Goal: Transaction & Acquisition: Purchase product/service

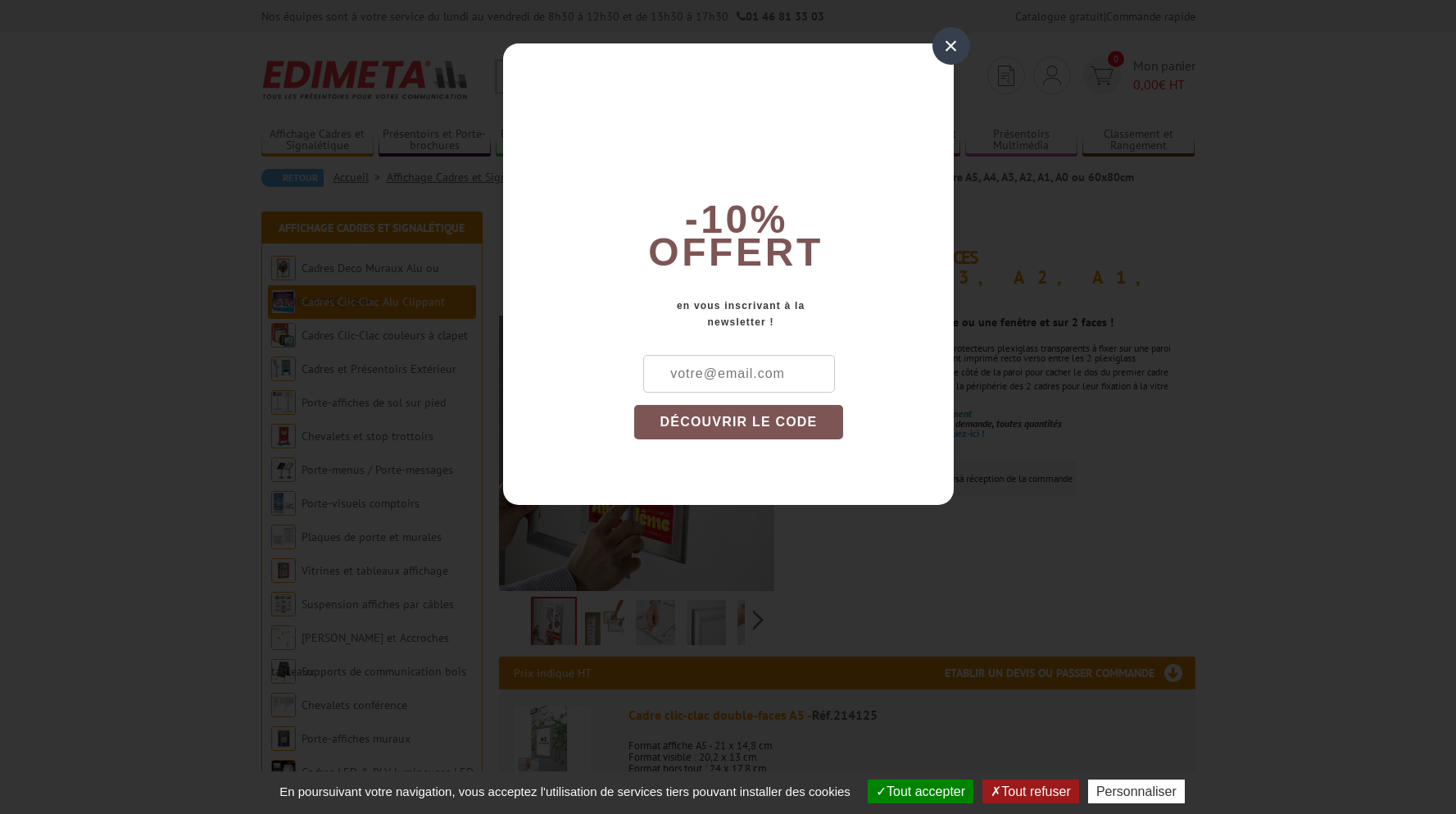
click at [944, 49] on div "×" at bounding box center [951, 45] width 38 height 38
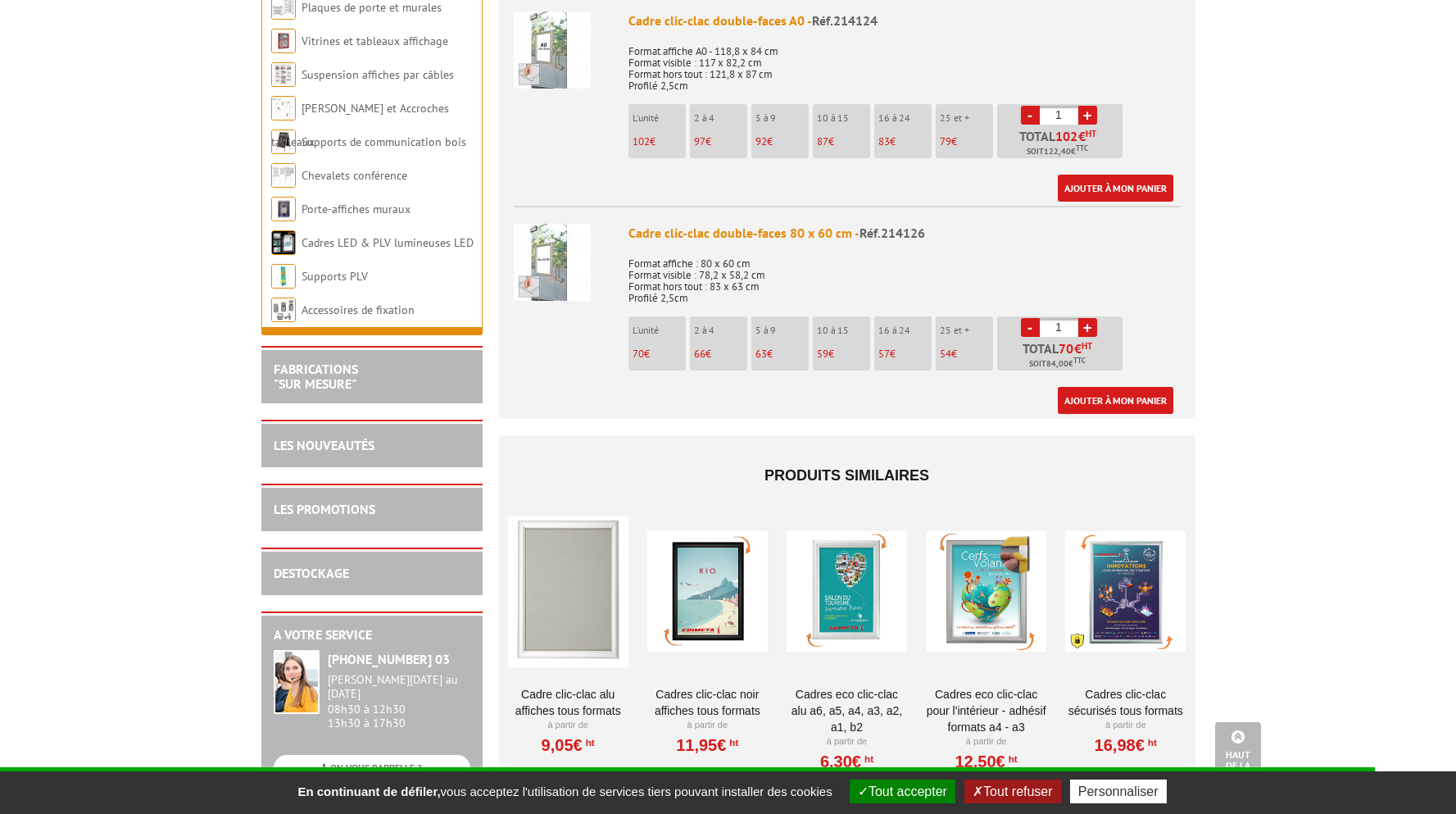
scroll to position [1777, 0]
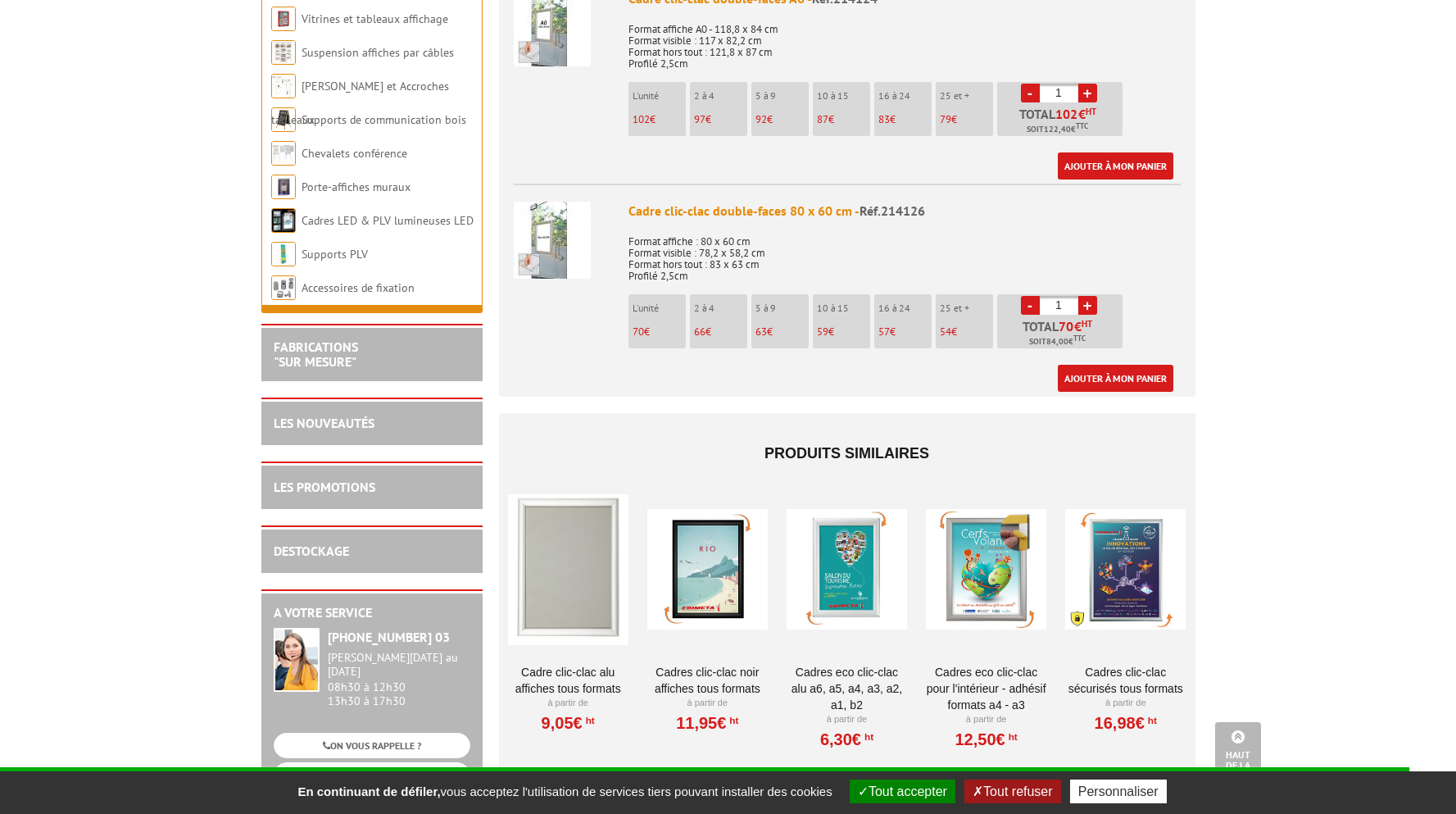
click at [557, 541] on div at bounding box center [568, 570] width 120 height 164
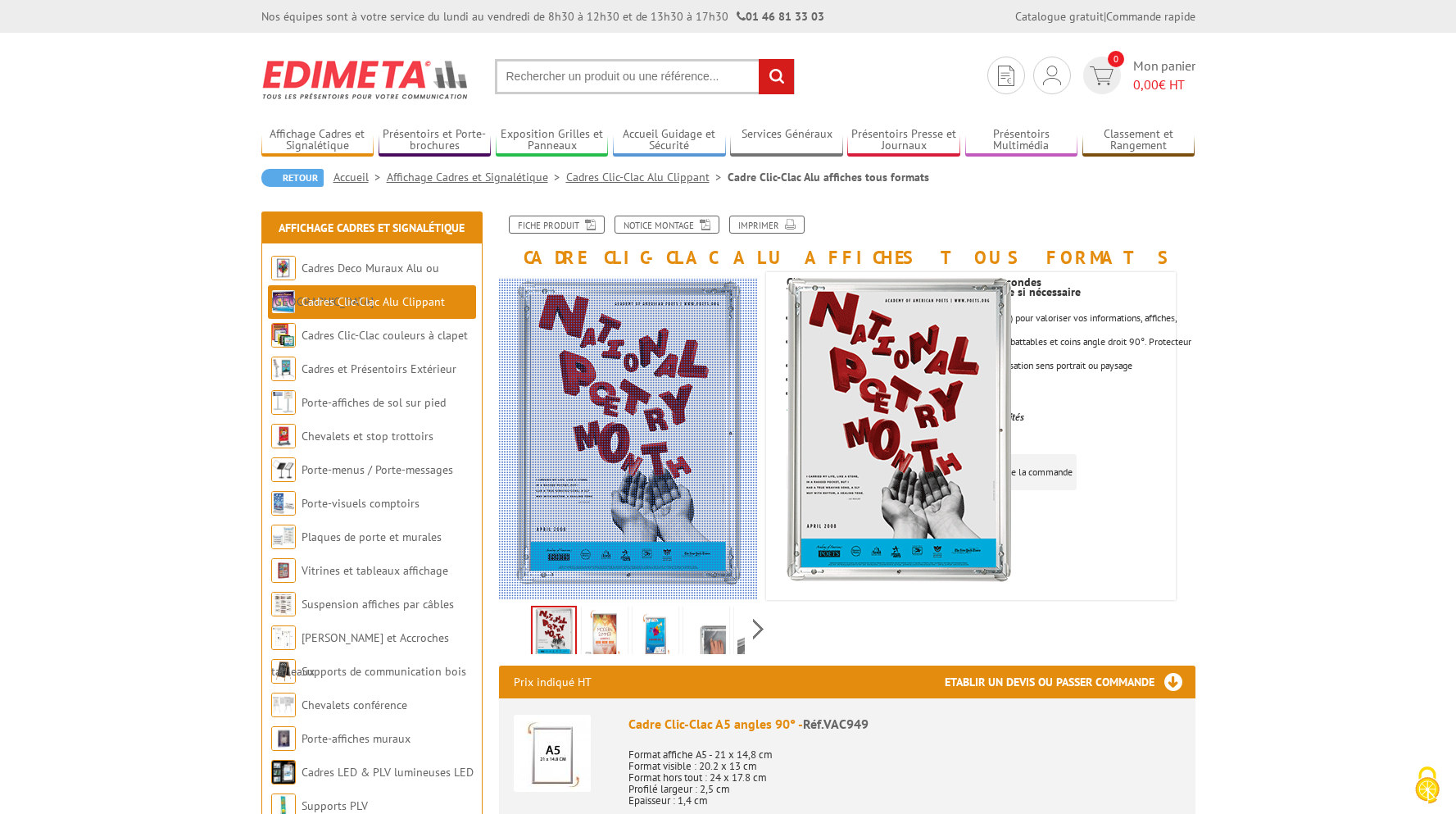
click at [577, 512] on div at bounding box center [701, 439] width 403 height 321
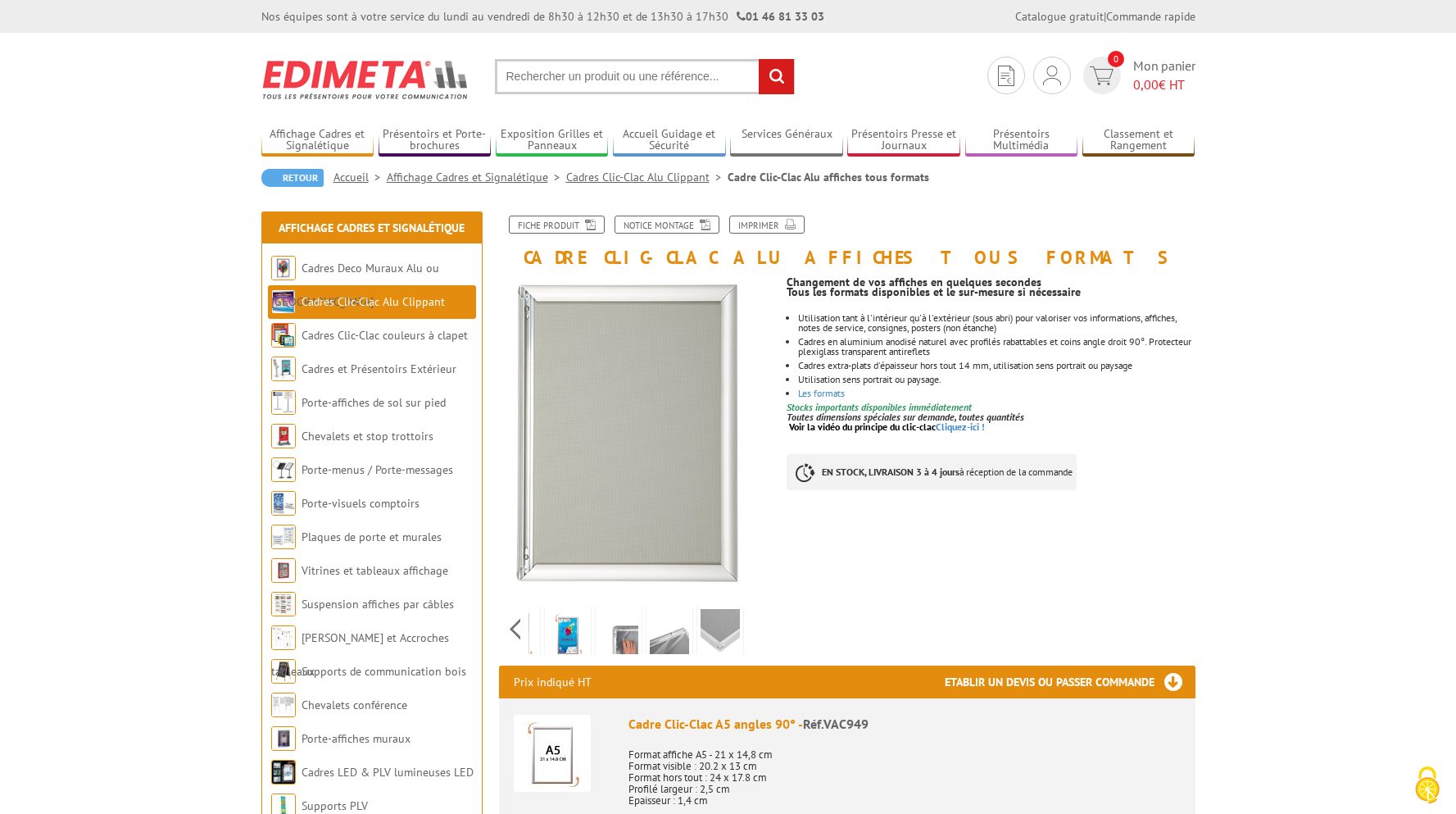
click at [756, 628] on div "Previous Next" at bounding box center [637, 628] width 276 height 58
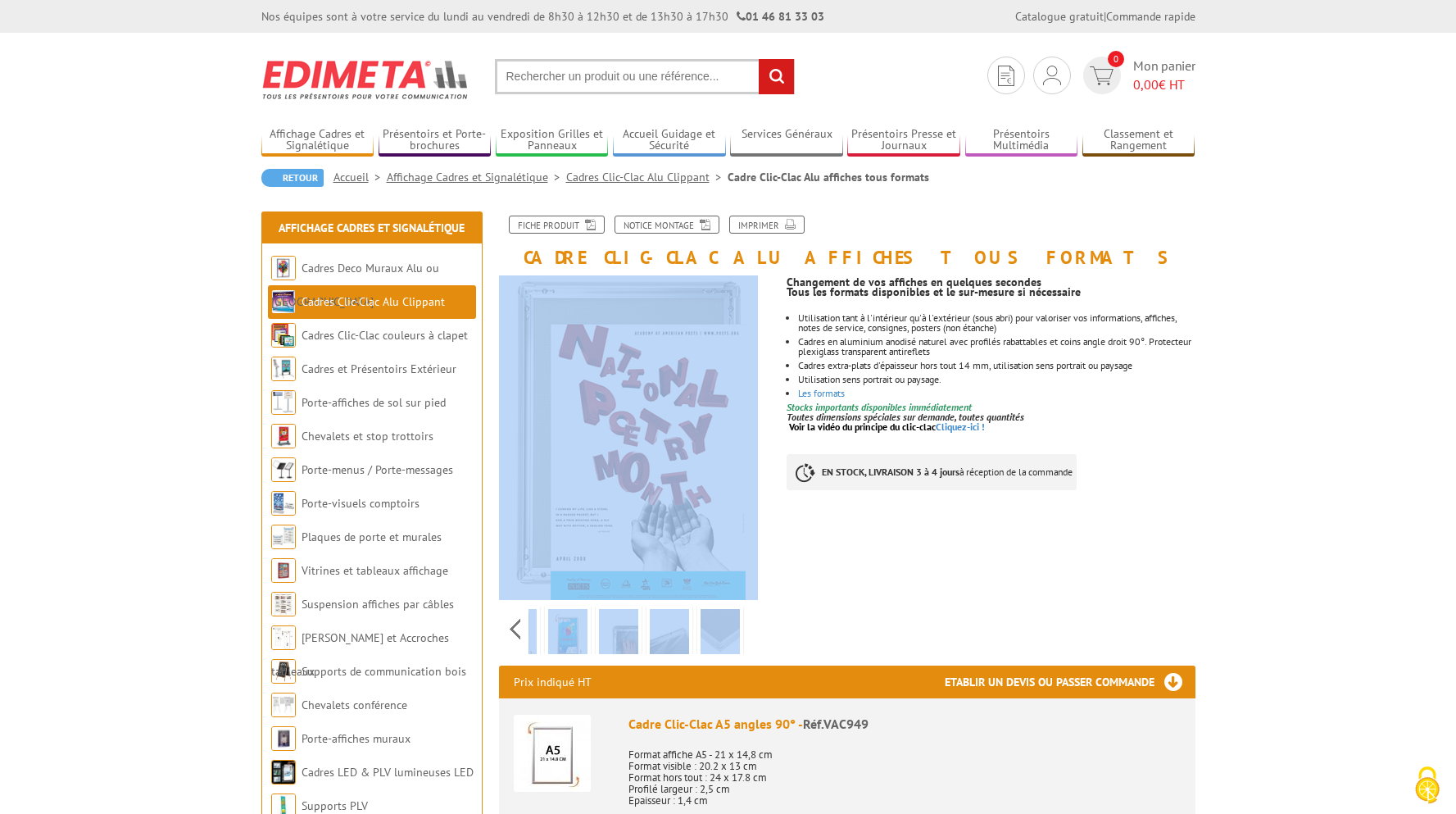
click at [756, 628] on div "Previous Next" at bounding box center [637, 628] width 276 height 58
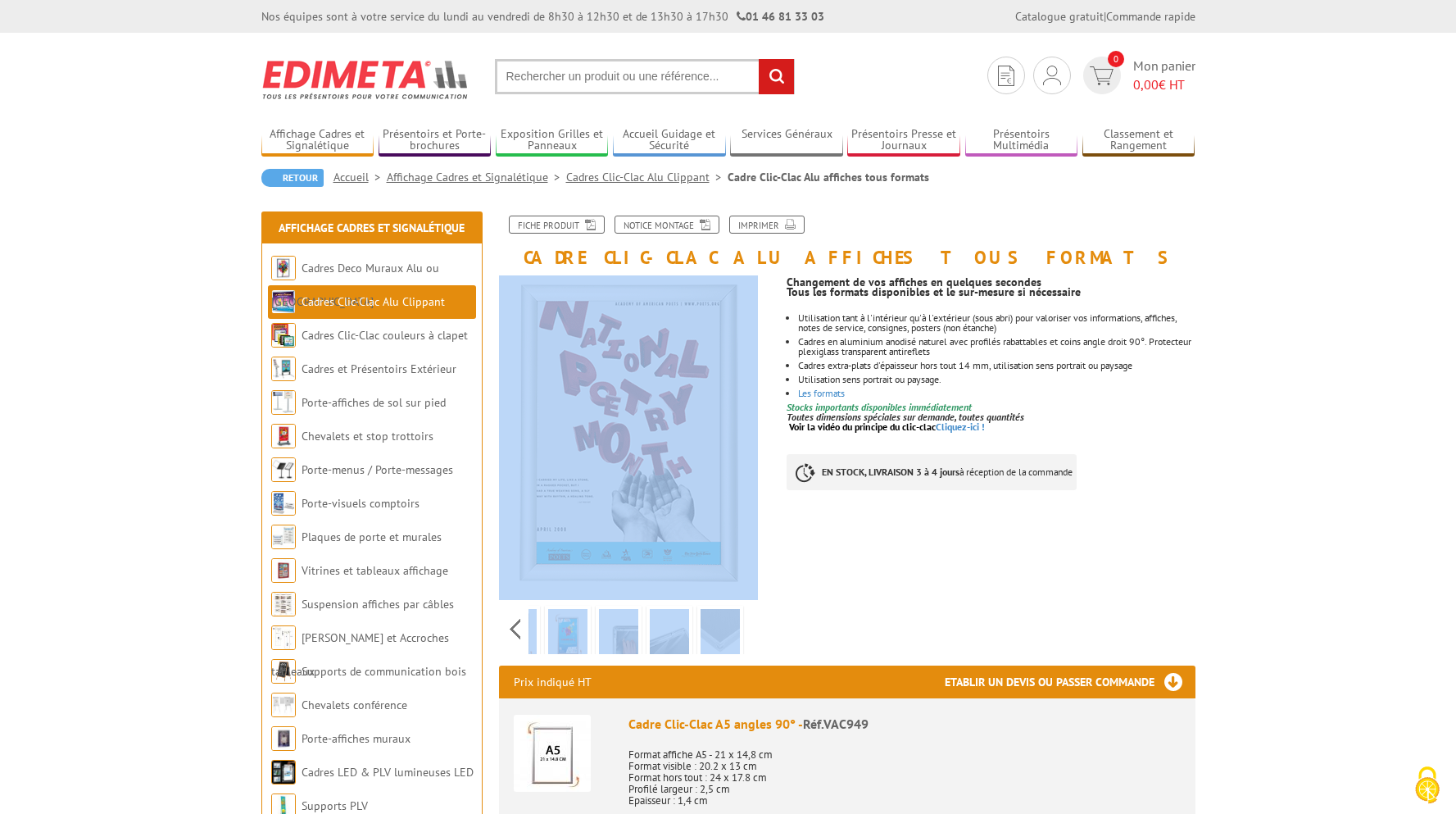
click at [716, 628] on img at bounding box center [720, 634] width 39 height 51
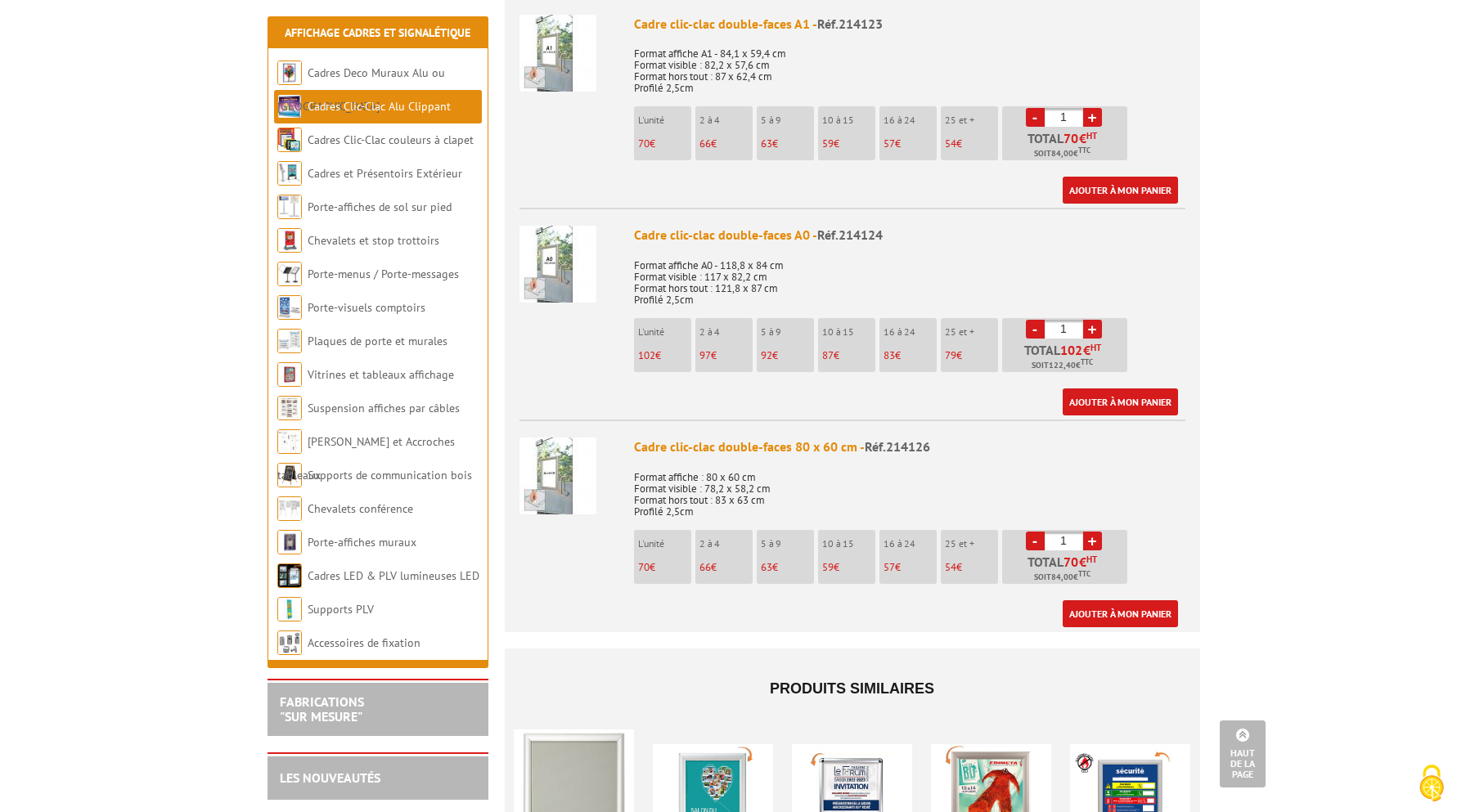
scroll to position [1357, 0]
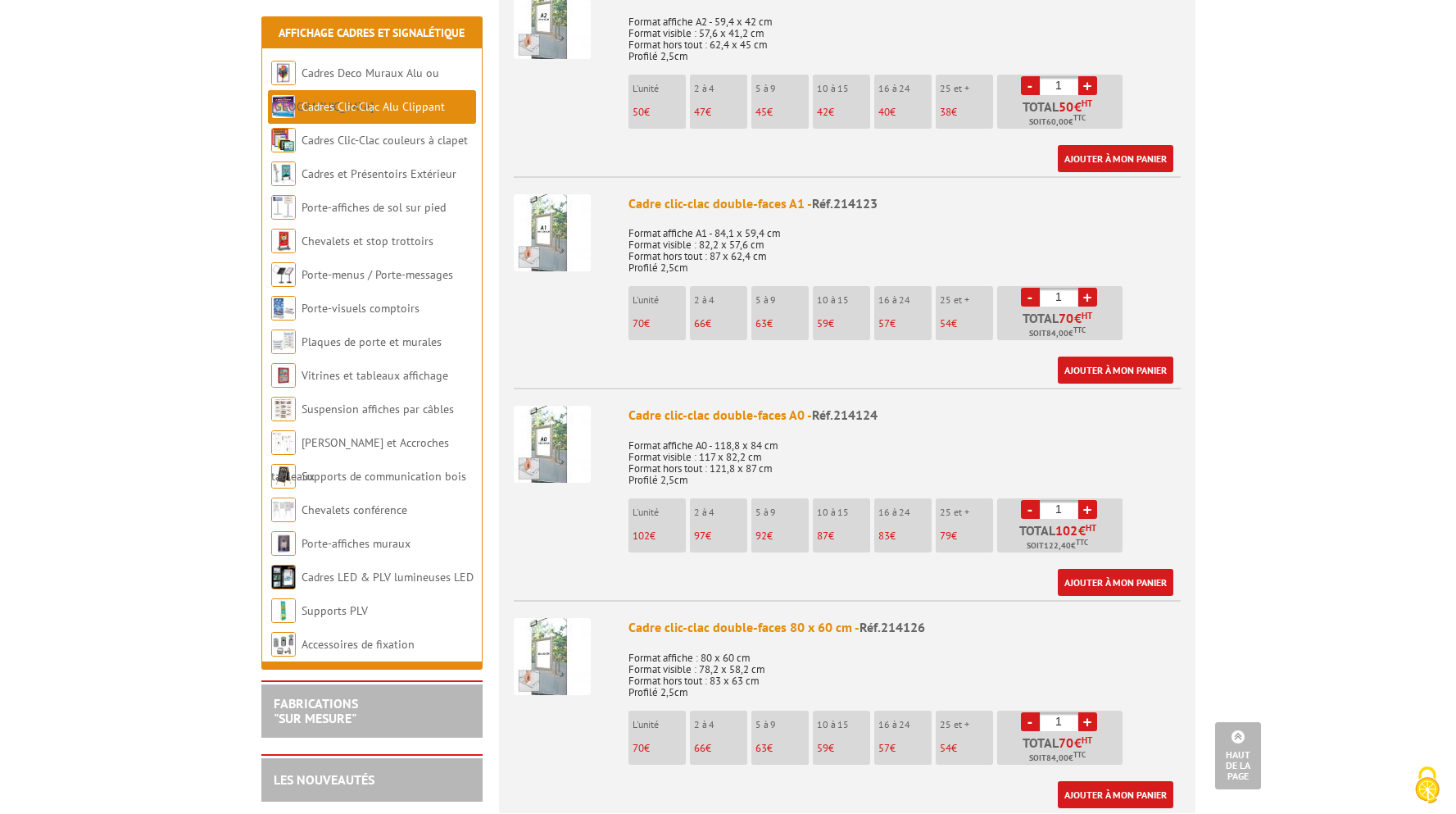
click at [560, 408] on img at bounding box center [552, 444] width 77 height 77
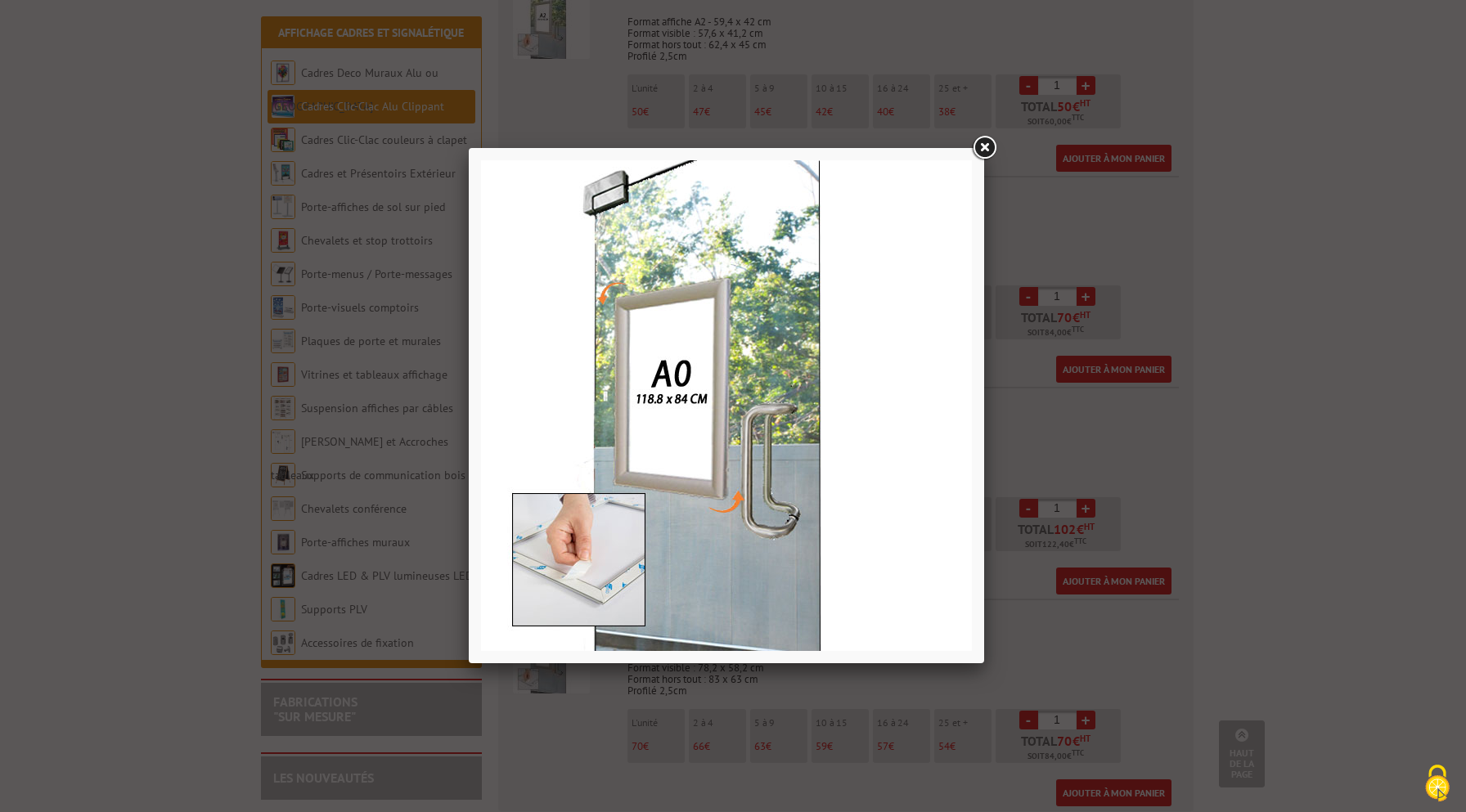
click at [985, 149] on link at bounding box center [983, 148] width 29 height 29
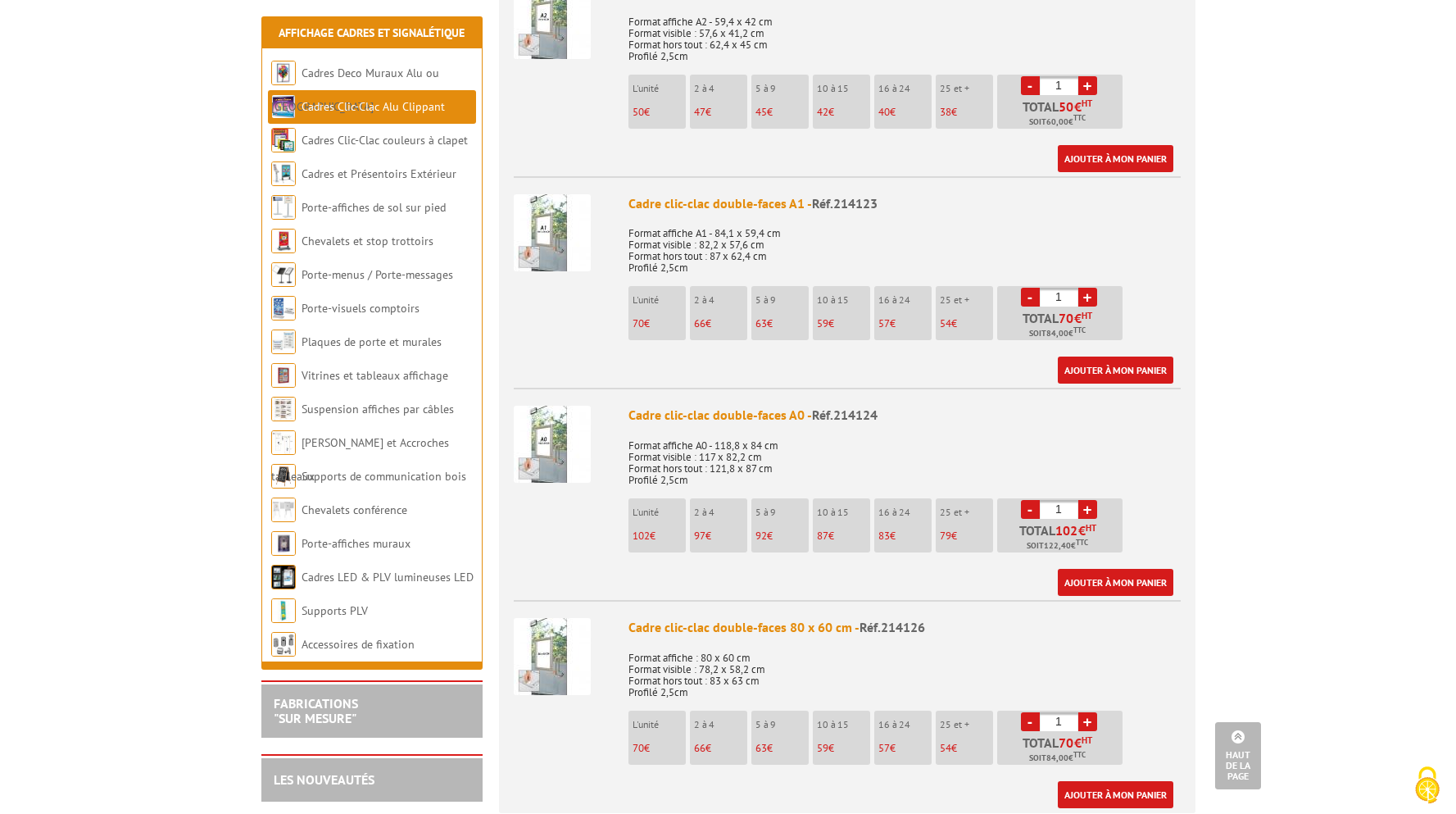
click at [822, 499] on li "10 à 15 87 €" at bounding box center [841, 525] width 58 height 54
click at [670, 506] on p "L'unité" at bounding box center [659, 512] width 54 height 12
click at [677, 406] on div "Cadre clic-clac double-faces A0 - Réf.214124" at bounding box center [904, 415] width 552 height 19
click at [548, 406] on img at bounding box center [552, 444] width 77 height 77
